Goal: Communication & Community: Share content

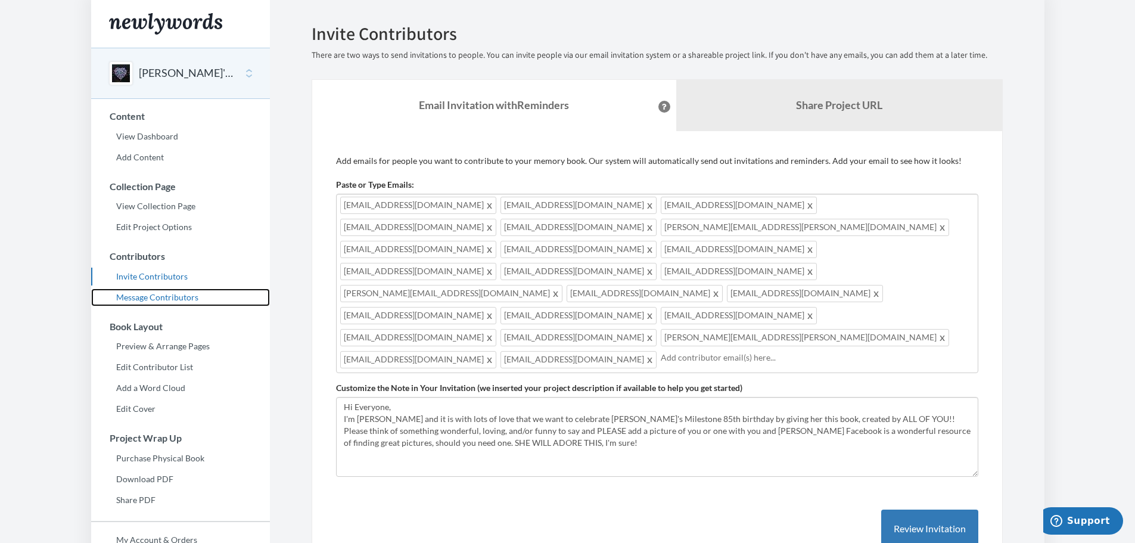
click at [185, 296] on link "Message Contributors" at bounding box center [180, 297] width 179 height 18
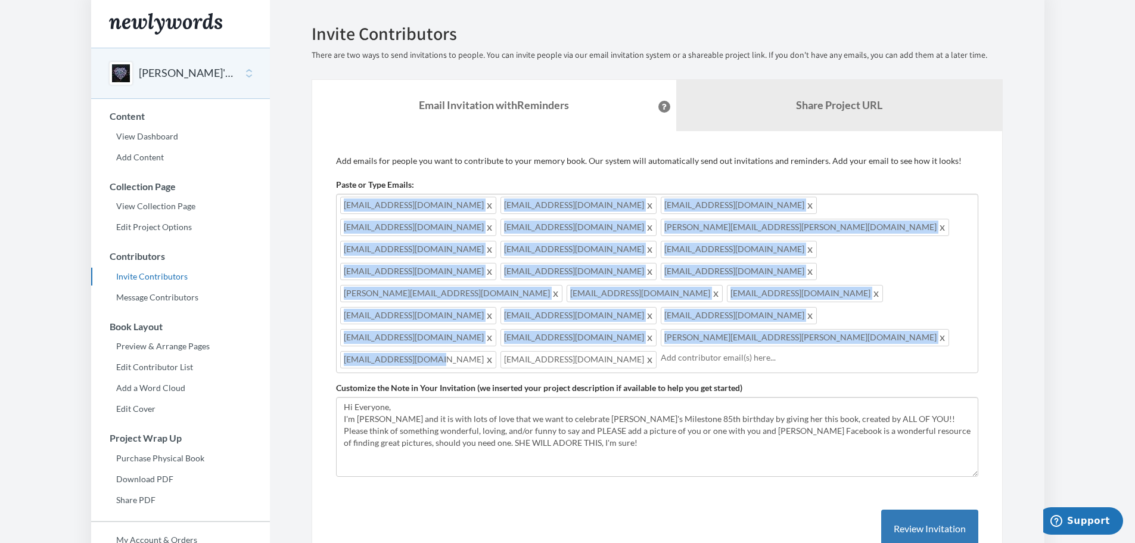
drag, startPoint x: 342, startPoint y: 203, endPoint x: 971, endPoint y: 260, distance: 631.4
click at [968, 268] on div "[EMAIL_ADDRESS][DOMAIN_NAME] [EMAIL_ADDRESS][DOMAIN_NAME] [EMAIL_ADDRESS][DOMAI…" at bounding box center [657, 283] width 643 height 179
copy div "[EMAIL_ADDRESS][DOMAIN_NAME] [EMAIL_ADDRESS][DOMAIN_NAME] [EMAIL_ADDRESS][DOMAI…"
drag, startPoint x: 341, startPoint y: 204, endPoint x: 927, endPoint y: 290, distance: 592.7
click at [944, 269] on div "[EMAIL_ADDRESS][DOMAIN_NAME] [EMAIL_ADDRESS][DOMAIN_NAME] [EMAIL_ADDRESS][DOMAI…" at bounding box center [657, 283] width 643 height 179
